Goal: Transaction & Acquisition: Subscribe to service/newsletter

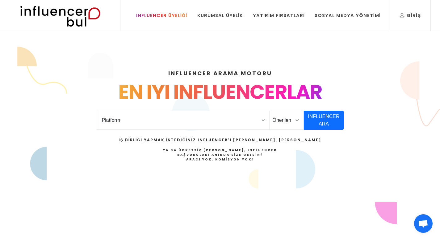
click at [184, 15] on div "Influencer Üyeliği" at bounding box center [161, 15] width 51 height 7
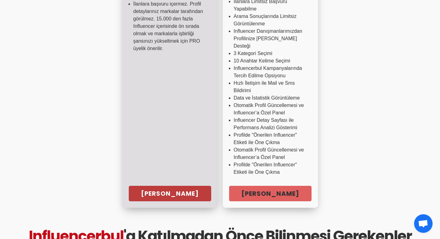
scroll to position [247, 0]
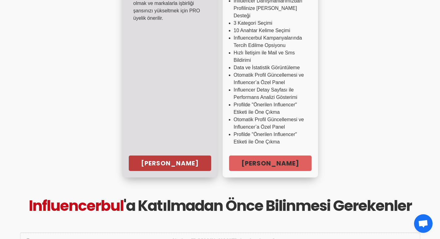
click at [171, 157] on link "[PERSON_NAME]" at bounding box center [170, 162] width 82 height 15
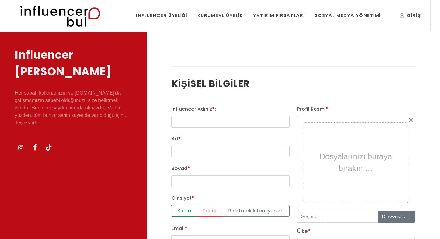
select select
